Goal: Information Seeking & Learning: Understand process/instructions

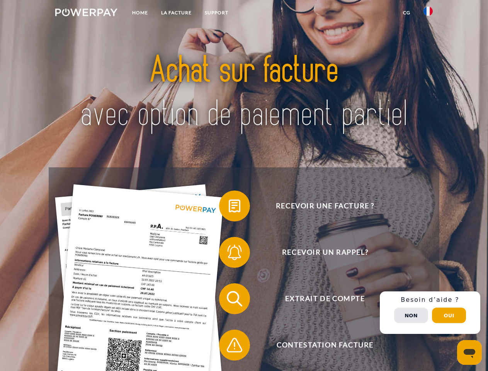
click at [86, 14] on img at bounding box center [86, 13] width 62 height 8
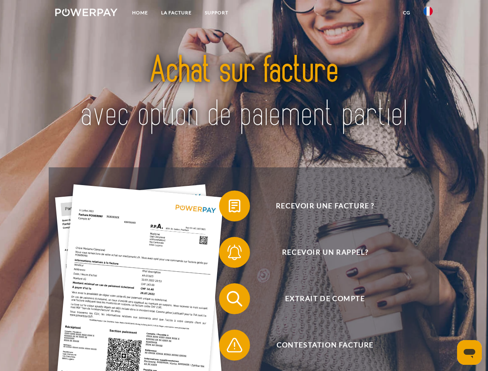
click at [428, 14] on img at bounding box center [428, 11] width 9 height 9
click at [407, 13] on link "CG" at bounding box center [407, 13] width 20 height 14
click at [229, 208] on span at bounding box center [223, 206] width 39 height 39
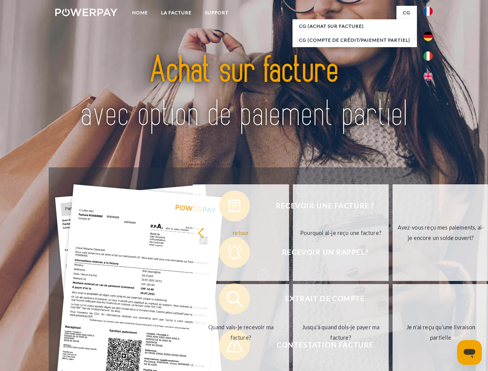
click at [229, 254] on div "Recevoir une facture ? Recevoir un rappel? Extrait de compte retour" at bounding box center [244, 321] width 390 height 309
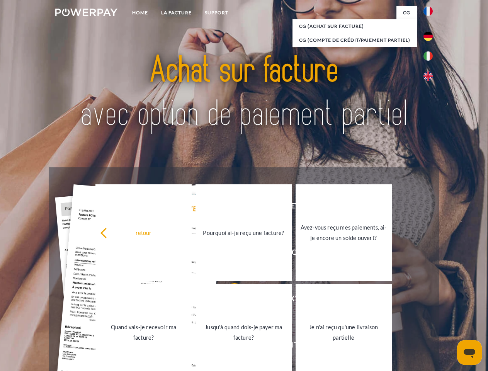
click at [229, 300] on link "Jusqu'à quand dois-je payer ma facture?" at bounding box center [244, 332] width 96 height 97
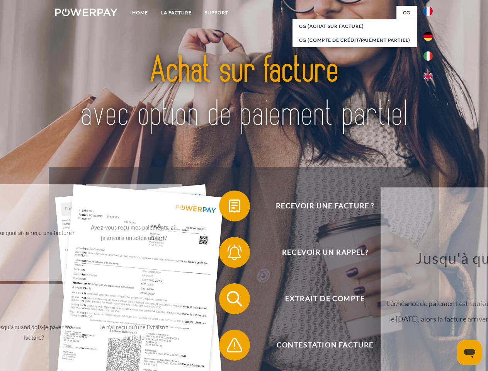
click at [229, 347] on span at bounding box center [223, 345] width 39 height 39
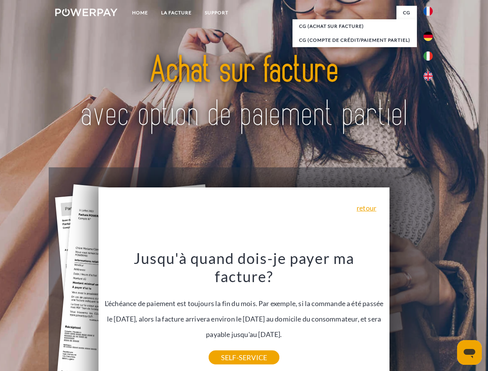
click at [430, 313] on div "Recevoir une facture ? Recevoir un rappel? Extrait de compte retour" at bounding box center [244, 321] width 390 height 309
click at [411, 314] on span "Extrait de compte" at bounding box center [324, 298] width 189 height 31
click at [449, 315] on header "Home LA FACTURE Support" at bounding box center [244, 267] width 488 height 534
